Goal: Find contact information: Find contact information

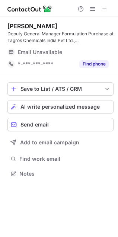
scroll to position [168, 118]
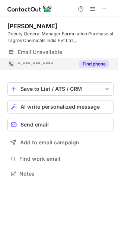
click at [96, 64] on button "Find phone" at bounding box center [93, 63] width 29 height 7
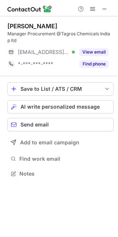
scroll to position [3, 4]
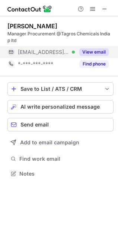
click at [97, 51] on button "View email" at bounding box center [93, 51] width 29 height 7
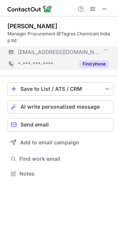
scroll to position [180, 118]
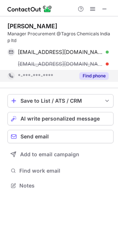
click at [94, 64] on div "anil@tagros.com" at bounding box center [63, 64] width 91 height 7
click at [90, 76] on button "Find phone" at bounding box center [93, 75] width 29 height 7
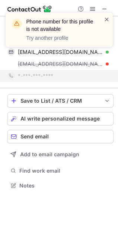
click at [106, 21] on span at bounding box center [107, 19] width 6 height 7
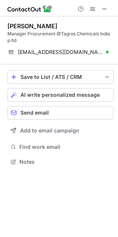
scroll to position [157, 118]
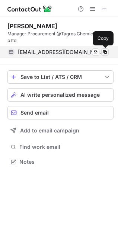
click at [105, 52] on span at bounding box center [105, 52] width 6 height 6
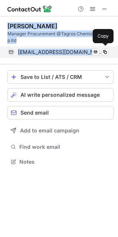
drag, startPoint x: 6, startPoint y: 21, endPoint x: 73, endPoint y: 49, distance: 72.7
click at [73, 49] on div "Anil Kumar Manager Procurement @Tagros Chemicals India p ltd anil_1690@yahoo.in…" at bounding box center [59, 94] width 118 height 157
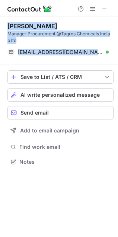
copy div "Anil Kumar Manager Procurement @Tagros Chemicals India p ltd anil_1690@yahoo.in"
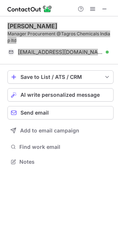
scroll to position [3, 4]
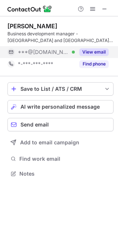
click at [93, 51] on button "View email" at bounding box center [93, 51] width 29 height 7
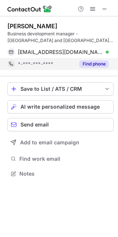
click at [95, 62] on button "Find phone" at bounding box center [93, 63] width 29 height 7
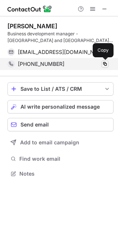
click at [103, 64] on span at bounding box center [105, 64] width 6 height 6
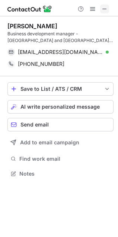
click at [108, 9] on button at bounding box center [104, 8] width 9 height 9
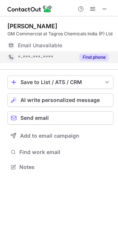
click at [97, 58] on button "Find phone" at bounding box center [93, 57] width 29 height 7
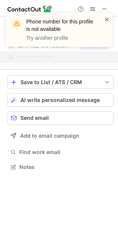
click at [107, 21] on span at bounding box center [107, 19] width 6 height 7
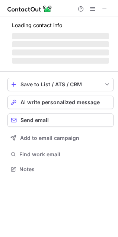
scroll to position [162, 118]
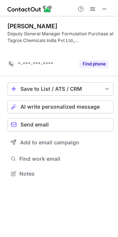
scroll to position [4, 4]
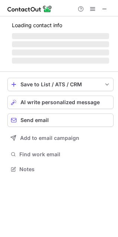
scroll to position [162, 118]
